Goal: Information Seeking & Learning: Learn about a topic

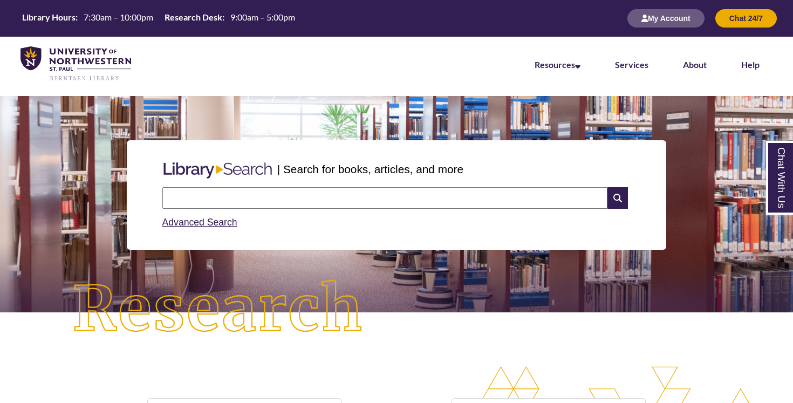
click at [354, 201] on input "text" at bounding box center [384, 198] width 445 height 22
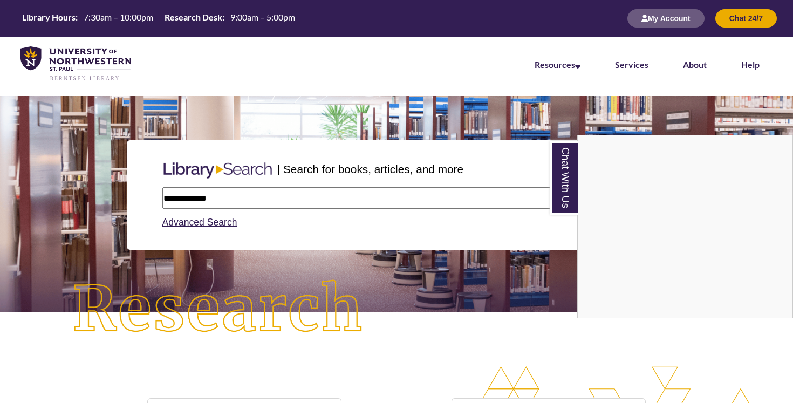
type input "**********"
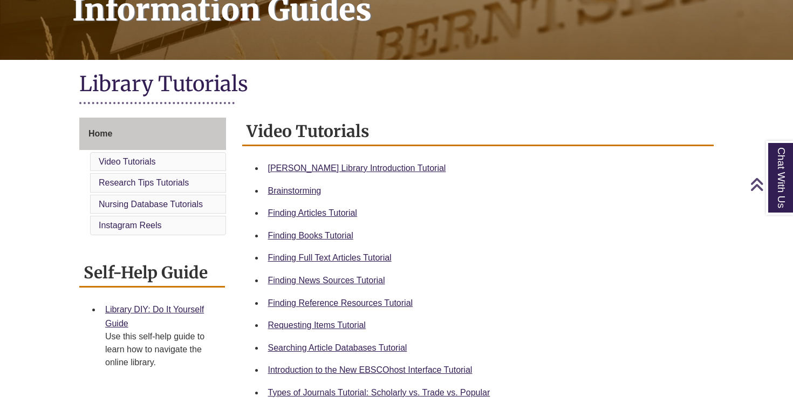
scroll to position [189, 0]
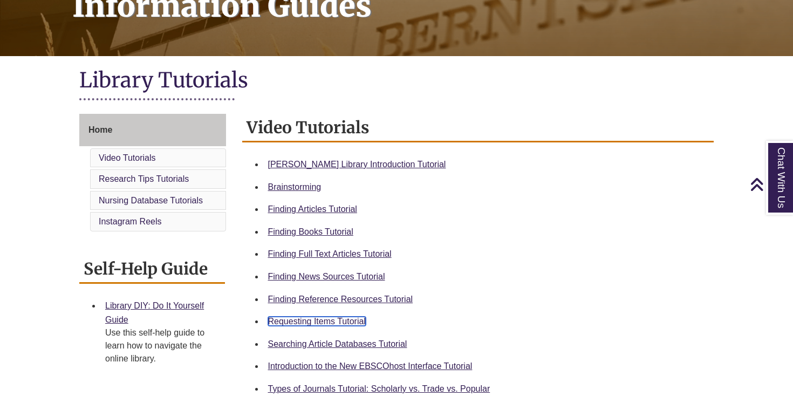
click at [338, 322] on link "Requesting Items Tutorial" at bounding box center [317, 321] width 98 height 9
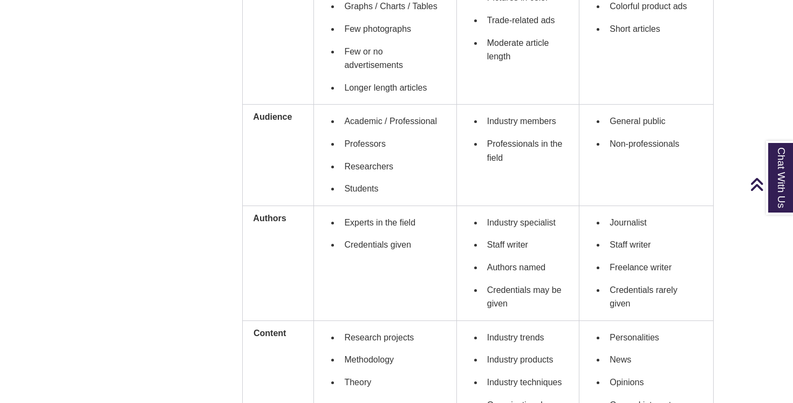
scroll to position [527, 0]
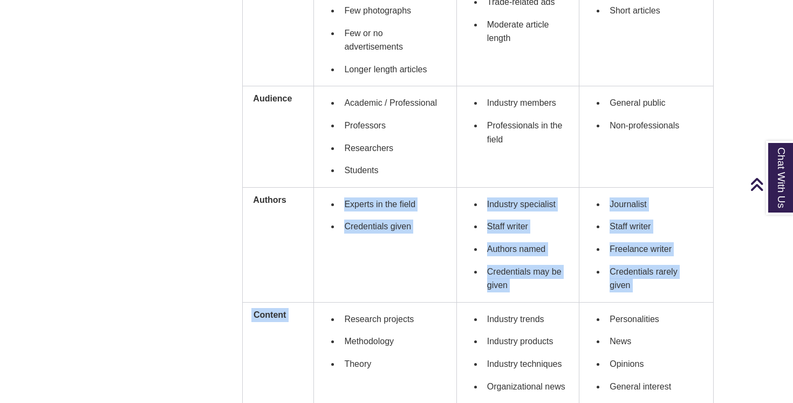
drag, startPoint x: 354, startPoint y: 191, endPoint x: 334, endPoint y: 259, distance: 71.3
click at [335, 261] on td "Experts in the field Credentials given" at bounding box center [385, 244] width 142 height 115
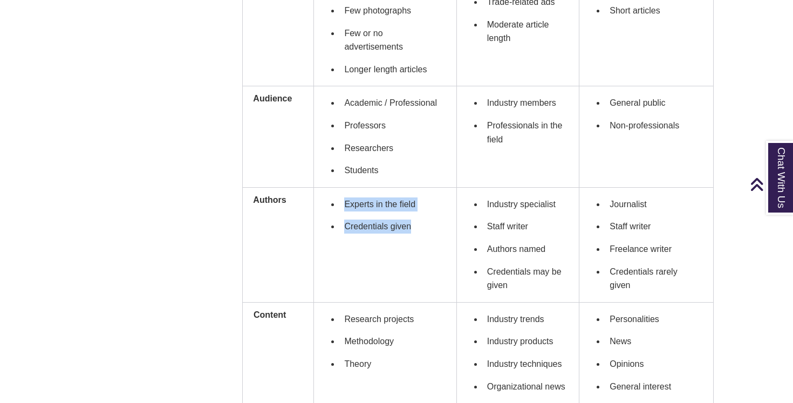
click at [334, 259] on td "Experts in the field Credentials given" at bounding box center [385, 244] width 142 height 115
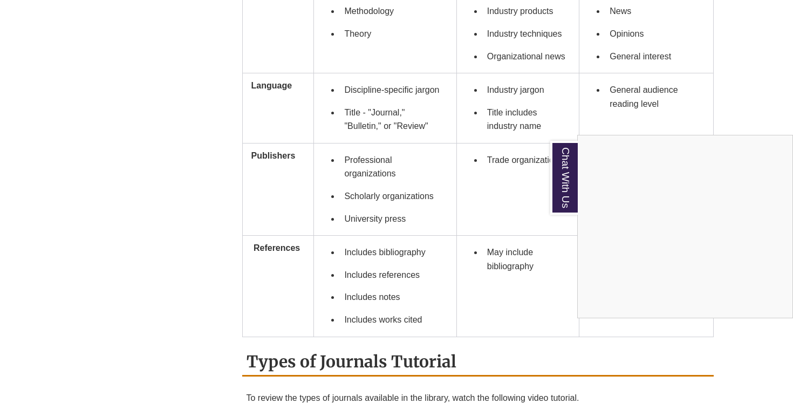
scroll to position [983, 0]
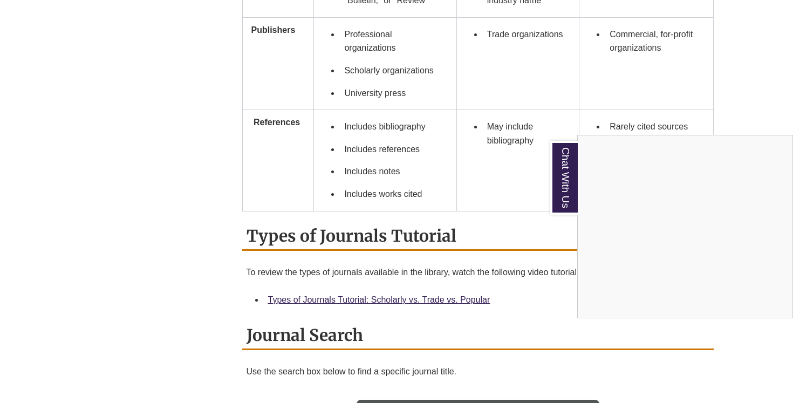
drag, startPoint x: 364, startPoint y: 132, endPoint x: 348, endPoint y: 132, distance: 16.2
click at [353, 132] on div "Chat With Us" at bounding box center [396, 201] width 793 height 403
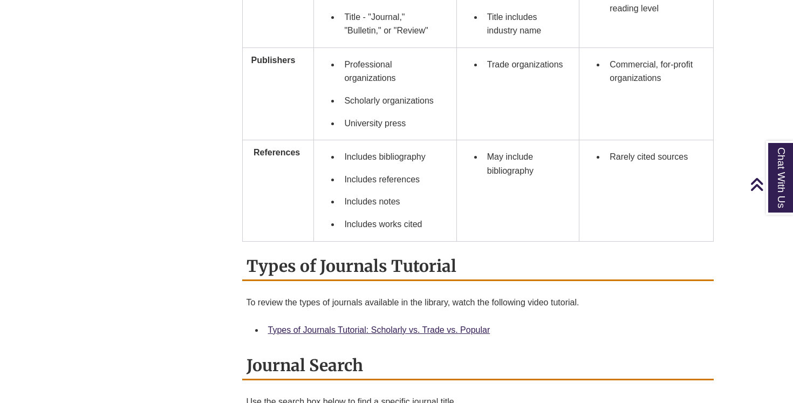
scroll to position [952, 0]
drag, startPoint x: 366, startPoint y: 146, endPoint x: 342, endPoint y: 123, distance: 32.8
click at [362, 144] on td "Includes bibliography Includes references Includes notes Includes works cited" at bounding box center [385, 191] width 142 height 101
click at [341, 122] on li "University press" at bounding box center [393, 124] width 107 height 23
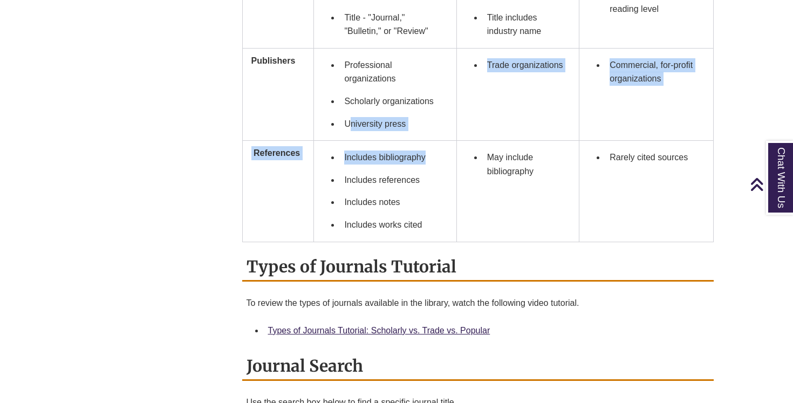
drag, startPoint x: 349, startPoint y: 130, endPoint x: 369, endPoint y: 169, distance: 43.7
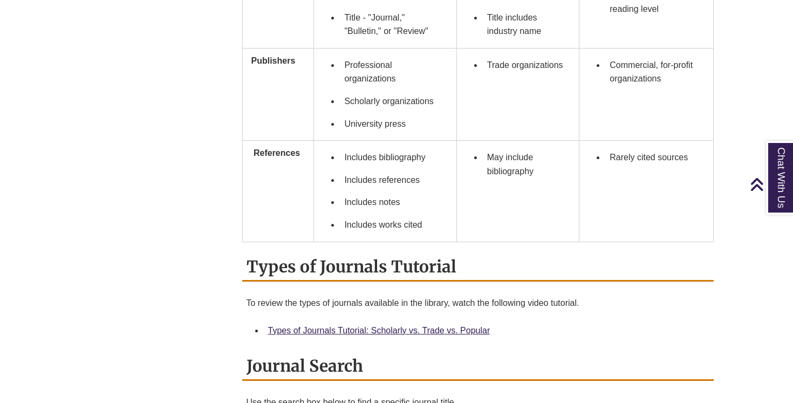
click at [369, 176] on li "Includes references" at bounding box center [393, 180] width 107 height 23
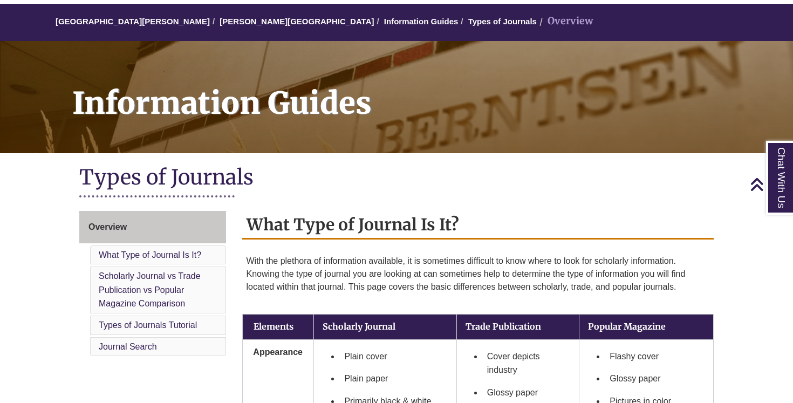
scroll to position [0, 0]
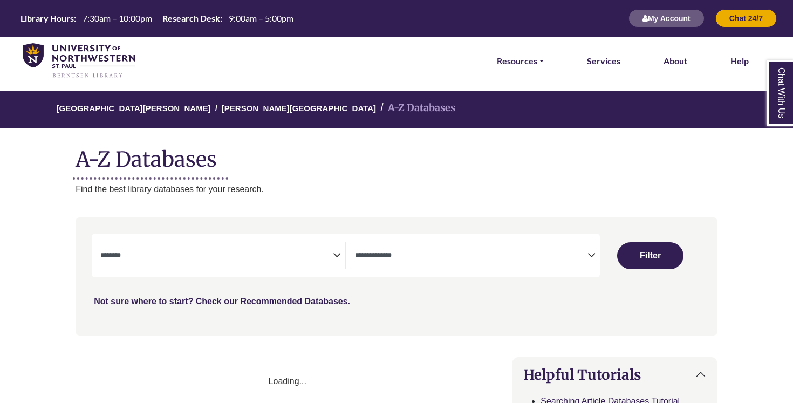
select select "Database Subject Filter"
select select "Database Types Filter"
select select "Database Subject Filter"
select select "Database Types Filter"
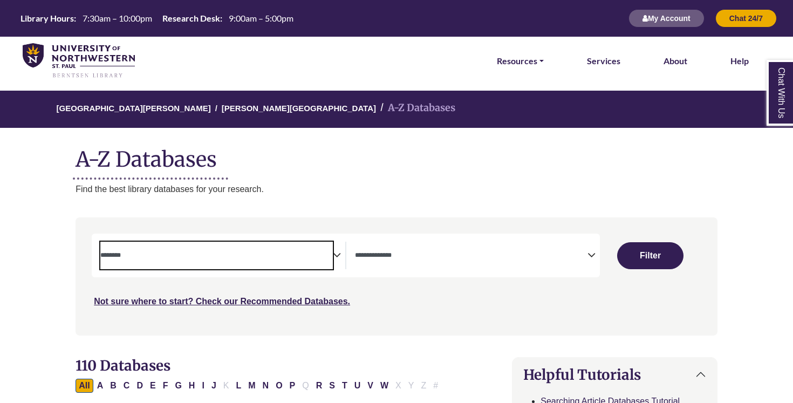
click at [263, 252] on textarea "Search" at bounding box center [216, 256] width 232 height 9
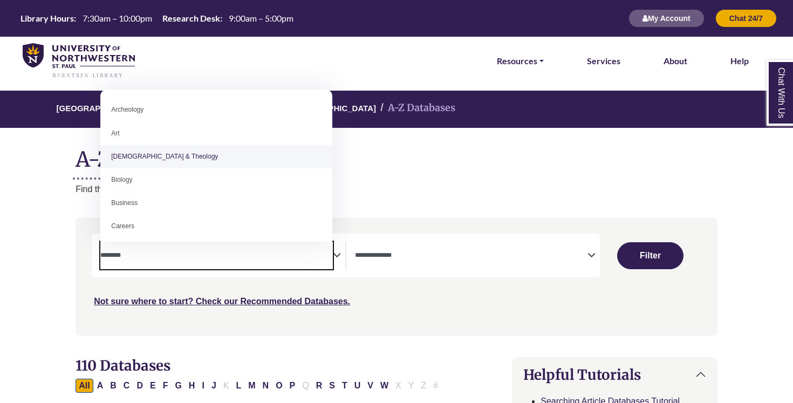
select select "*****"
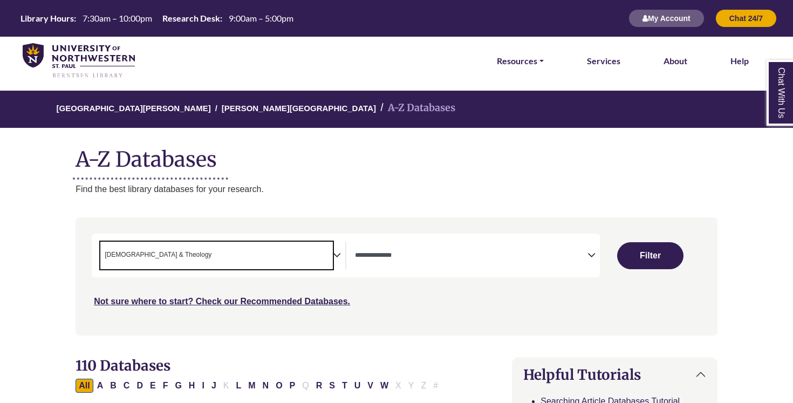
click at [276, 256] on span "× Bible & Theology" at bounding box center [216, 256] width 232 height 28
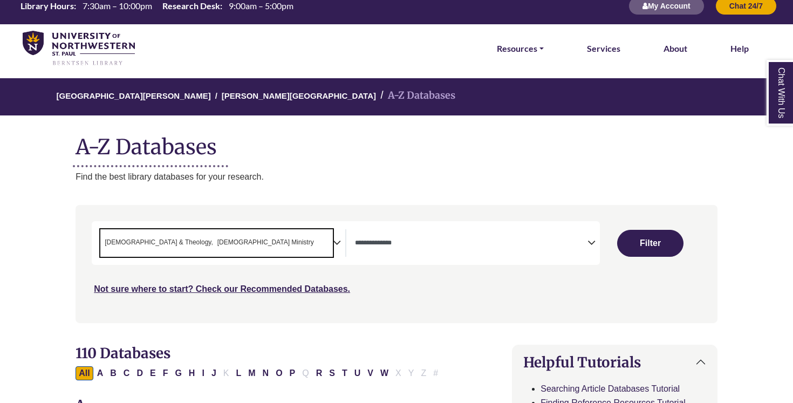
drag, startPoint x: 229, startPoint y: 241, endPoint x: 153, endPoint y: 238, distance: 75.5
click at [153, 238] on span "× Bible & Theology × Christian Ministry" at bounding box center [216, 243] width 232 height 28
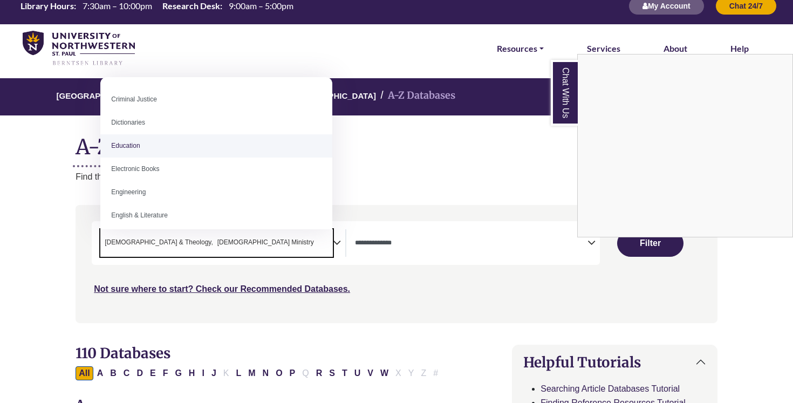
scroll to position [280, 0]
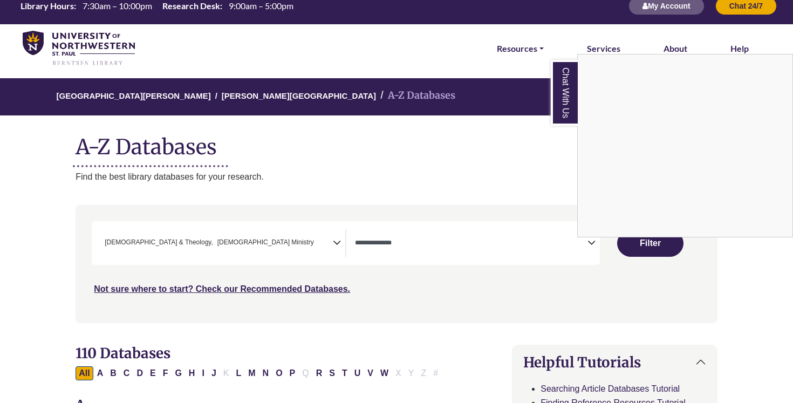
click at [651, 245] on div "Chat With Us" at bounding box center [396, 201] width 793 height 403
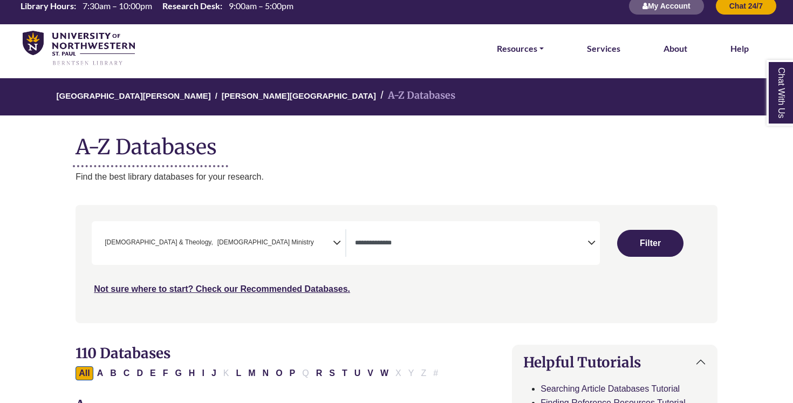
click at [685, 244] on div "Clear Filters Filter" at bounding box center [650, 243] width 88 height 27
click at [670, 245] on button "Filter" at bounding box center [650, 243] width 66 height 27
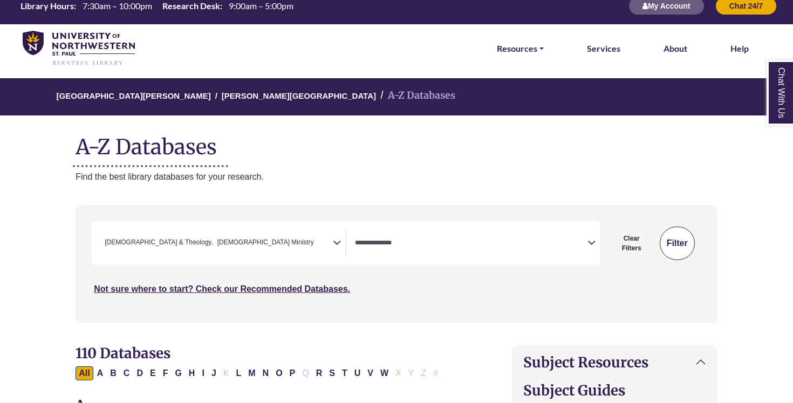
select select "Database Types Filter"
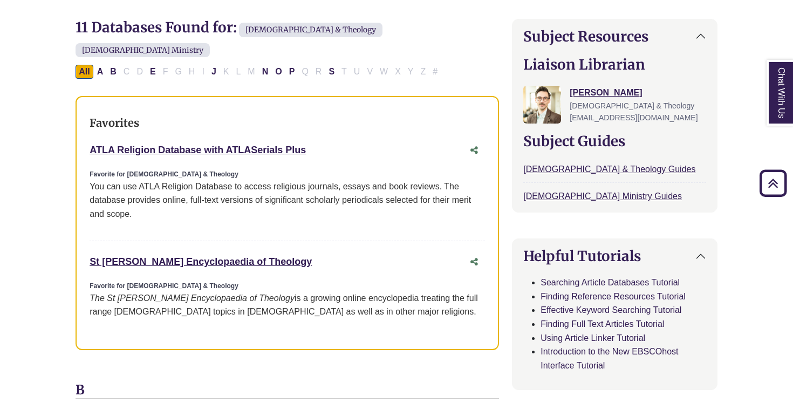
scroll to position [347, 0]
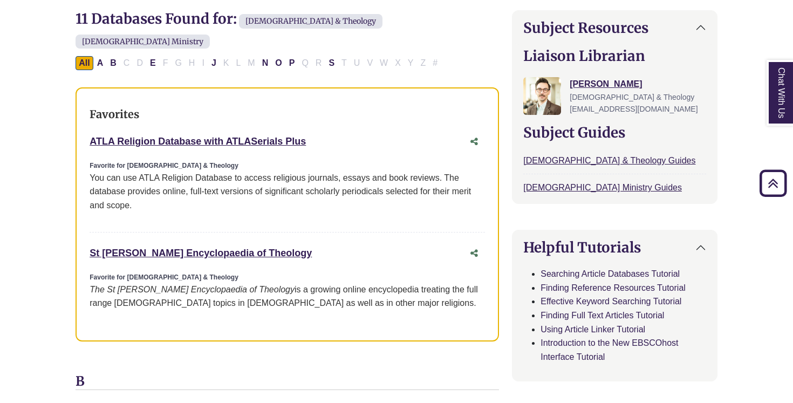
drag, startPoint x: 311, startPoint y: 122, endPoint x: 80, endPoint y: 117, distance: 230.3
click at [80, 117] on div "Favorites ATLA Religion Database with ATLASerials Plus This link opens in a new…" at bounding box center [286, 214] width 423 height 254
copy link "ATLA Religion Database with ATLASerials Plus"
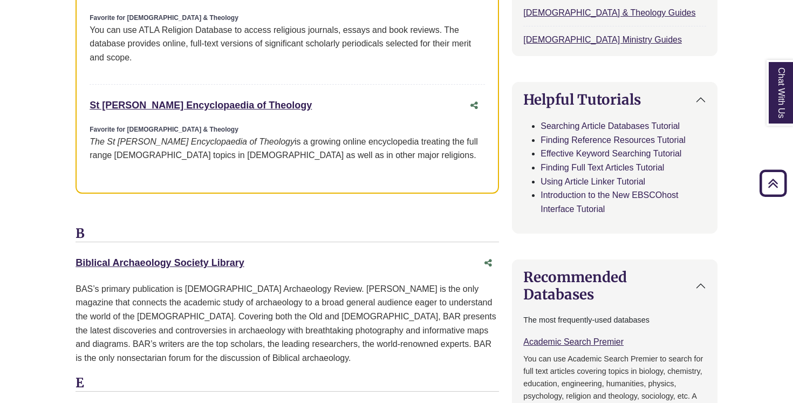
scroll to position [493, 0]
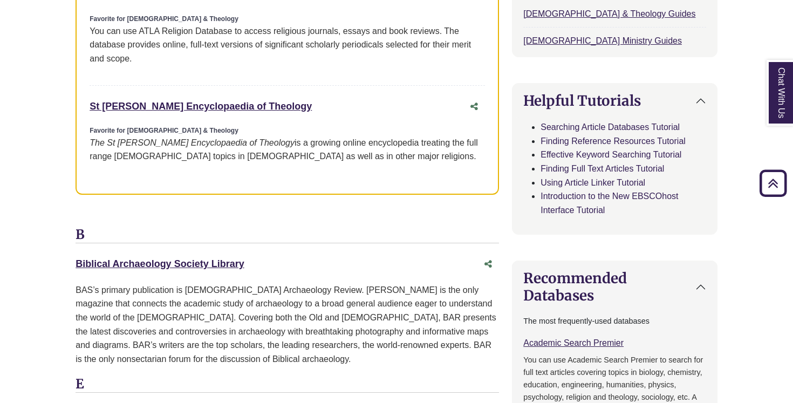
drag, startPoint x: 263, startPoint y: 243, endPoint x: 56, endPoint y: 244, distance: 206.5
copy link "Biblical Archaeology Society Library"
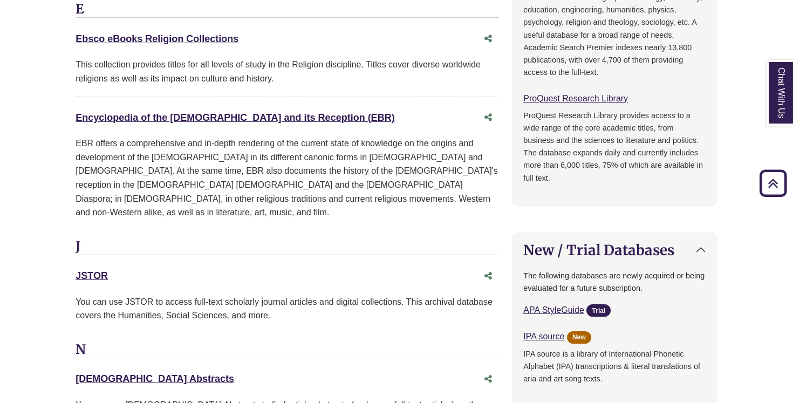
scroll to position [870, 0]
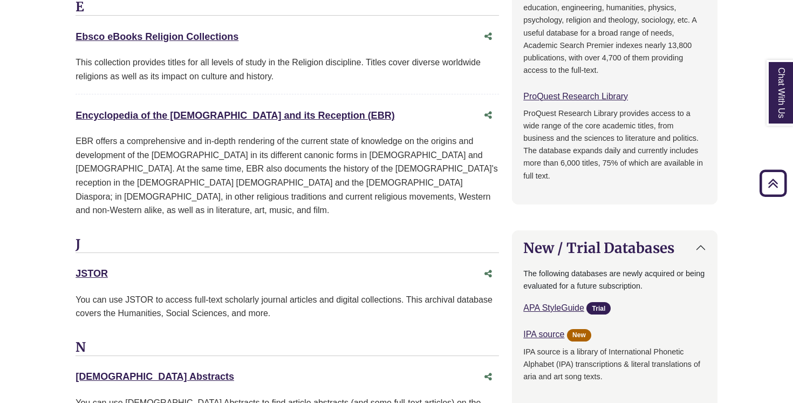
drag, startPoint x: 174, startPoint y: 245, endPoint x: 66, endPoint y: 240, distance: 107.4
click at [66, 240] on div "**********" at bounding box center [396, 105] width 674 height 1538
copy link "JSTOR"
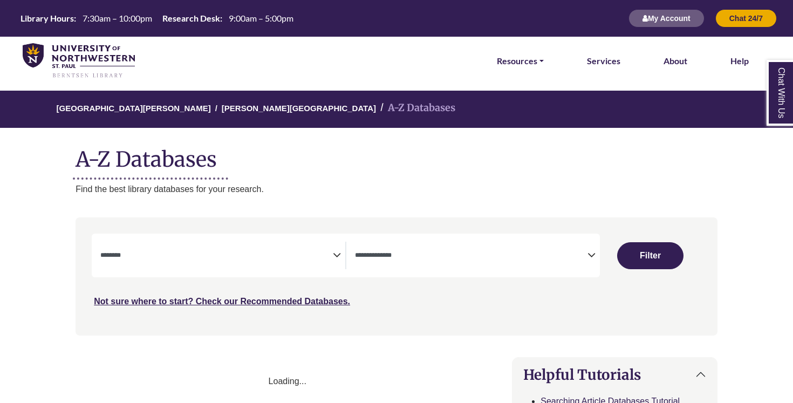
select select "Database Subject Filter"
select select "Database Types Filter"
select select "Database Subject Filter"
select select "Database Types Filter"
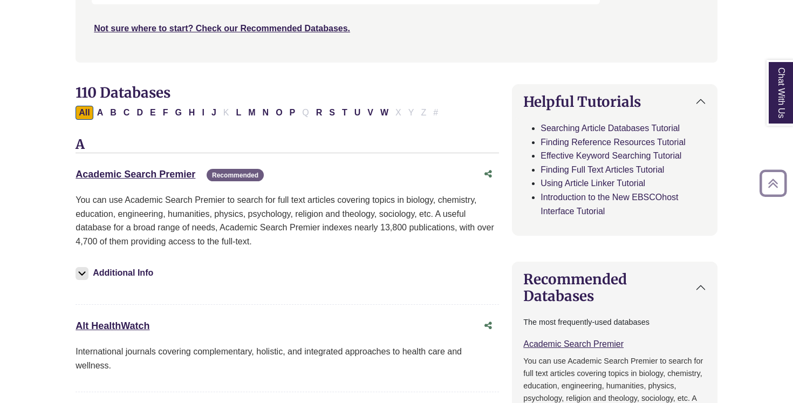
scroll to position [283, 0]
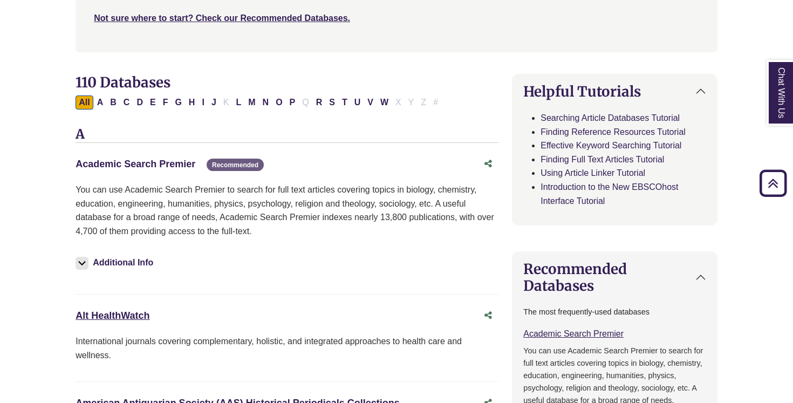
click at [159, 164] on link "Academic Search Premier This link opens in a new window" at bounding box center [135, 164] width 120 height 11
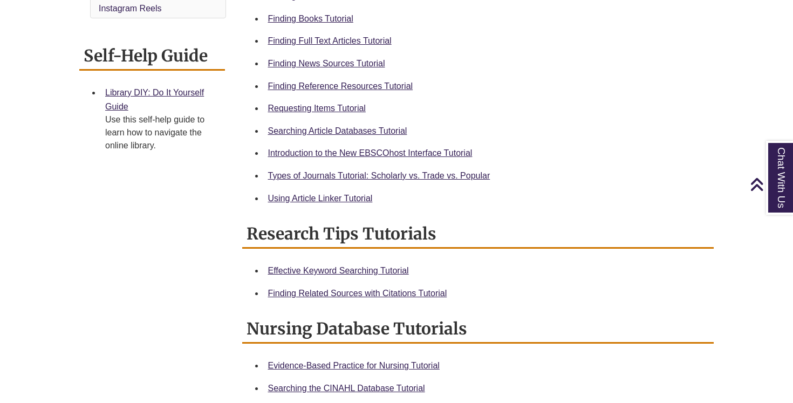
scroll to position [405, 0]
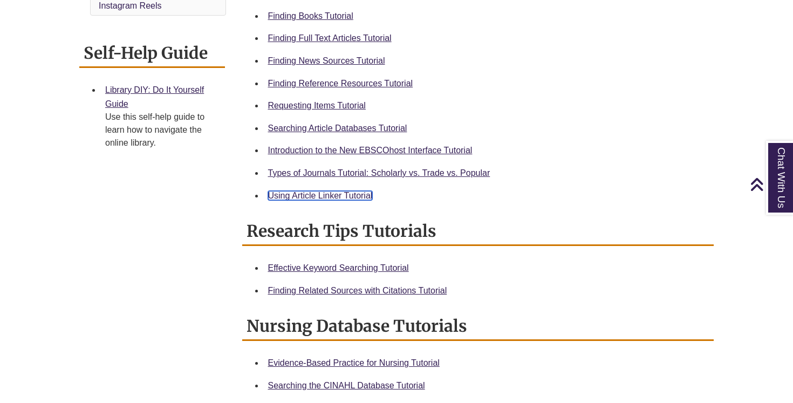
click at [303, 192] on link "Using Article Linker Tutorial" at bounding box center [320, 195] width 105 height 9
